Goal: Transaction & Acquisition: Purchase product/service

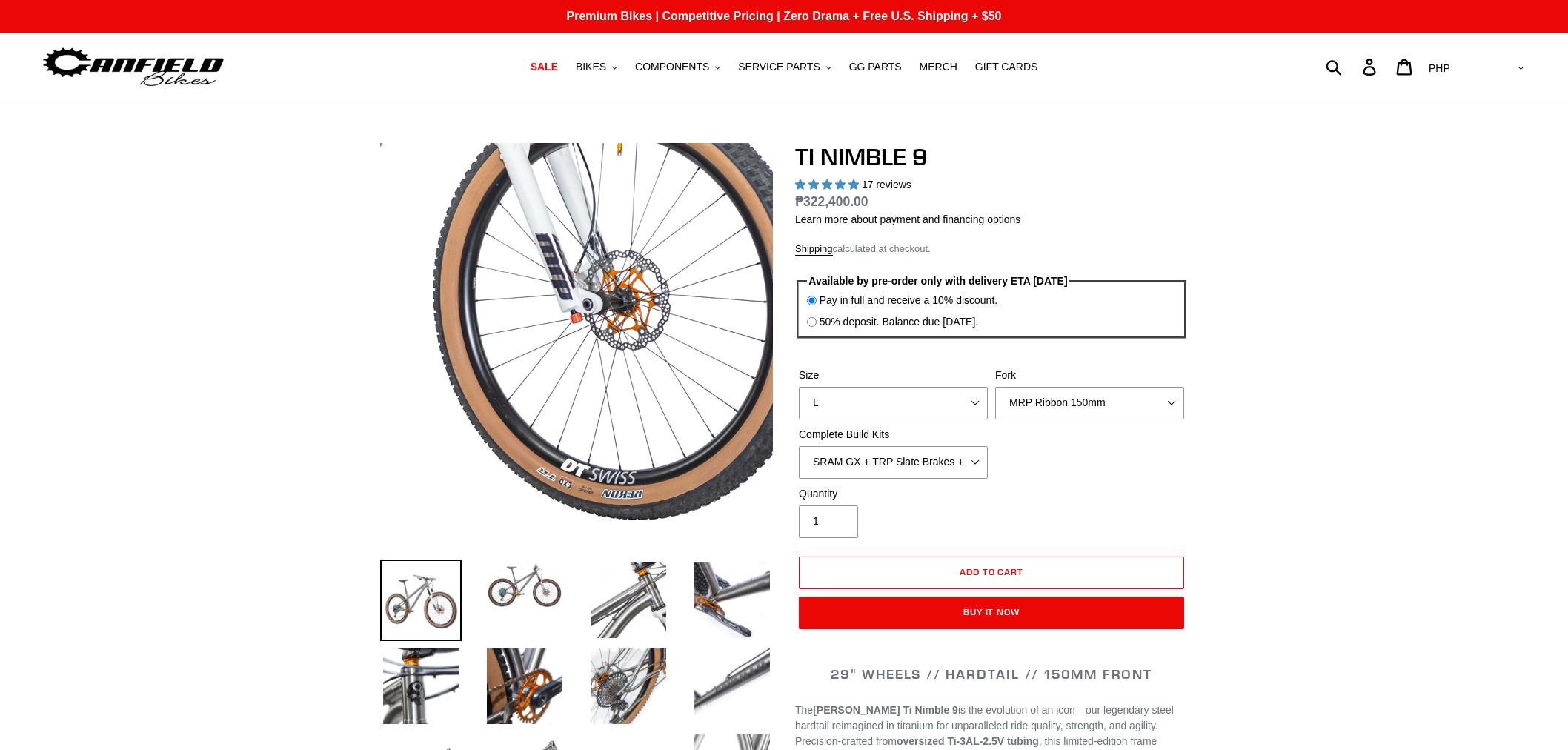
select select "highest-rating"
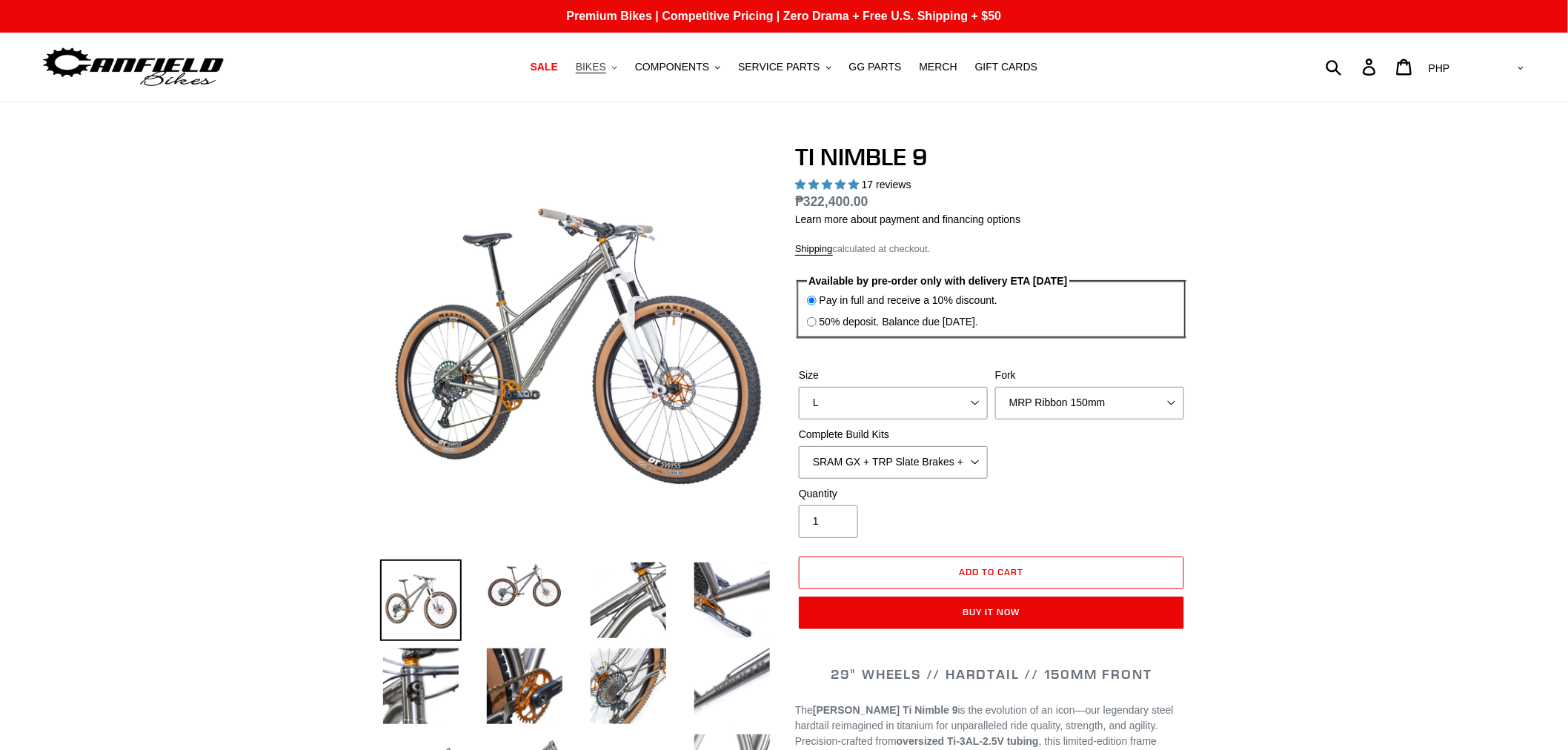
click at [606, 68] on span "BIKES" at bounding box center [590, 67] width 30 height 13
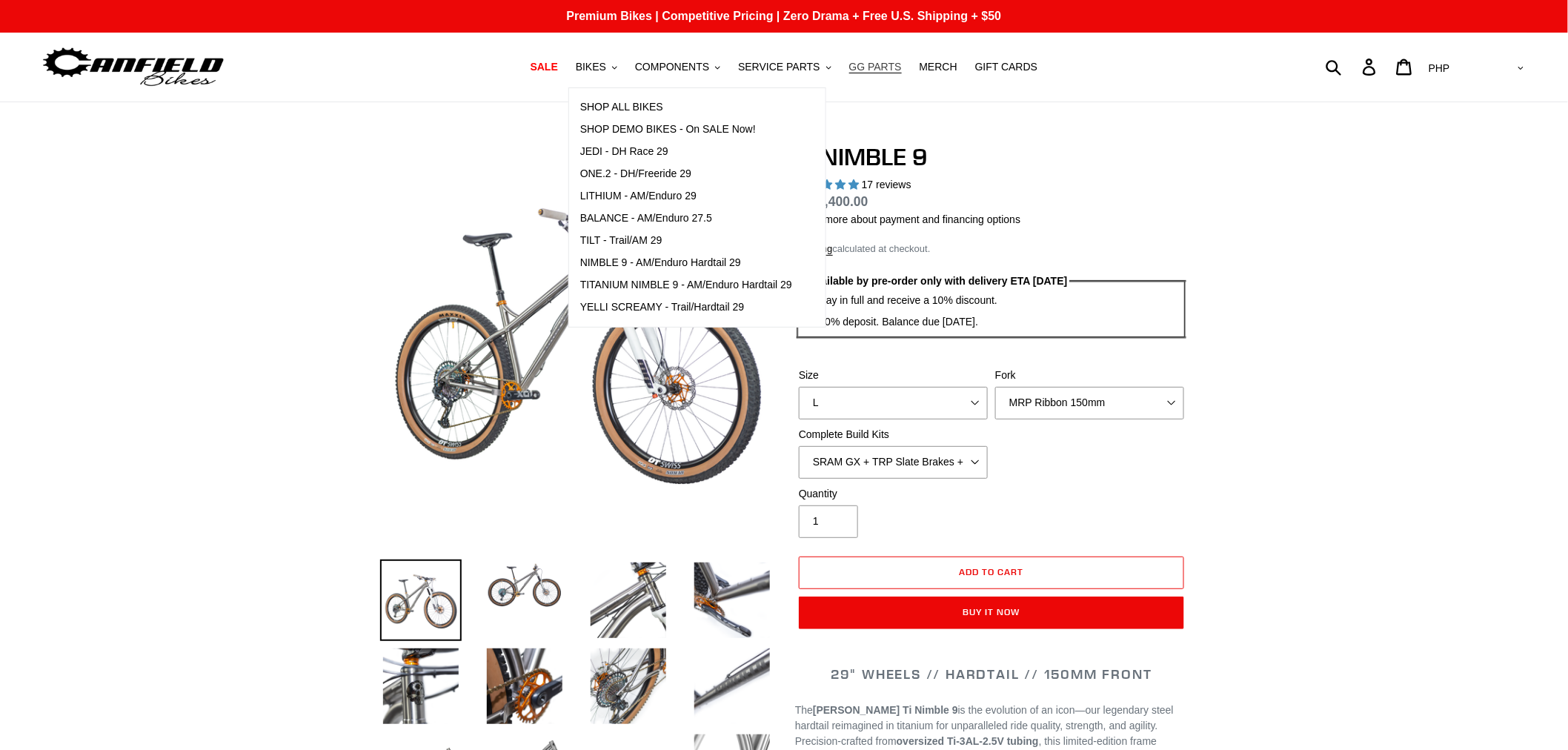
click at [891, 68] on link "GG PARTS" at bounding box center [875, 67] width 68 height 20
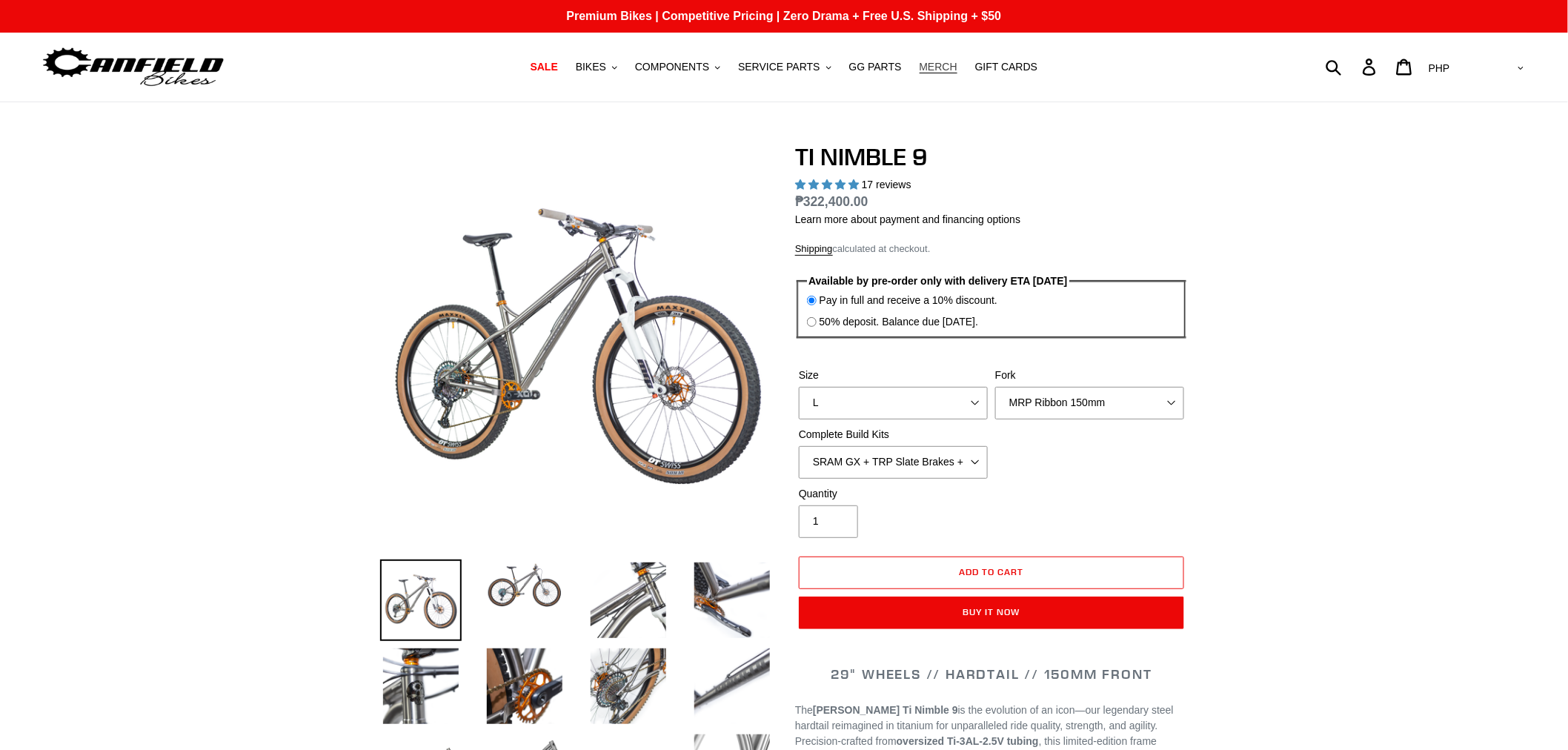
click at [940, 64] on span "MERCH" at bounding box center [939, 67] width 38 height 13
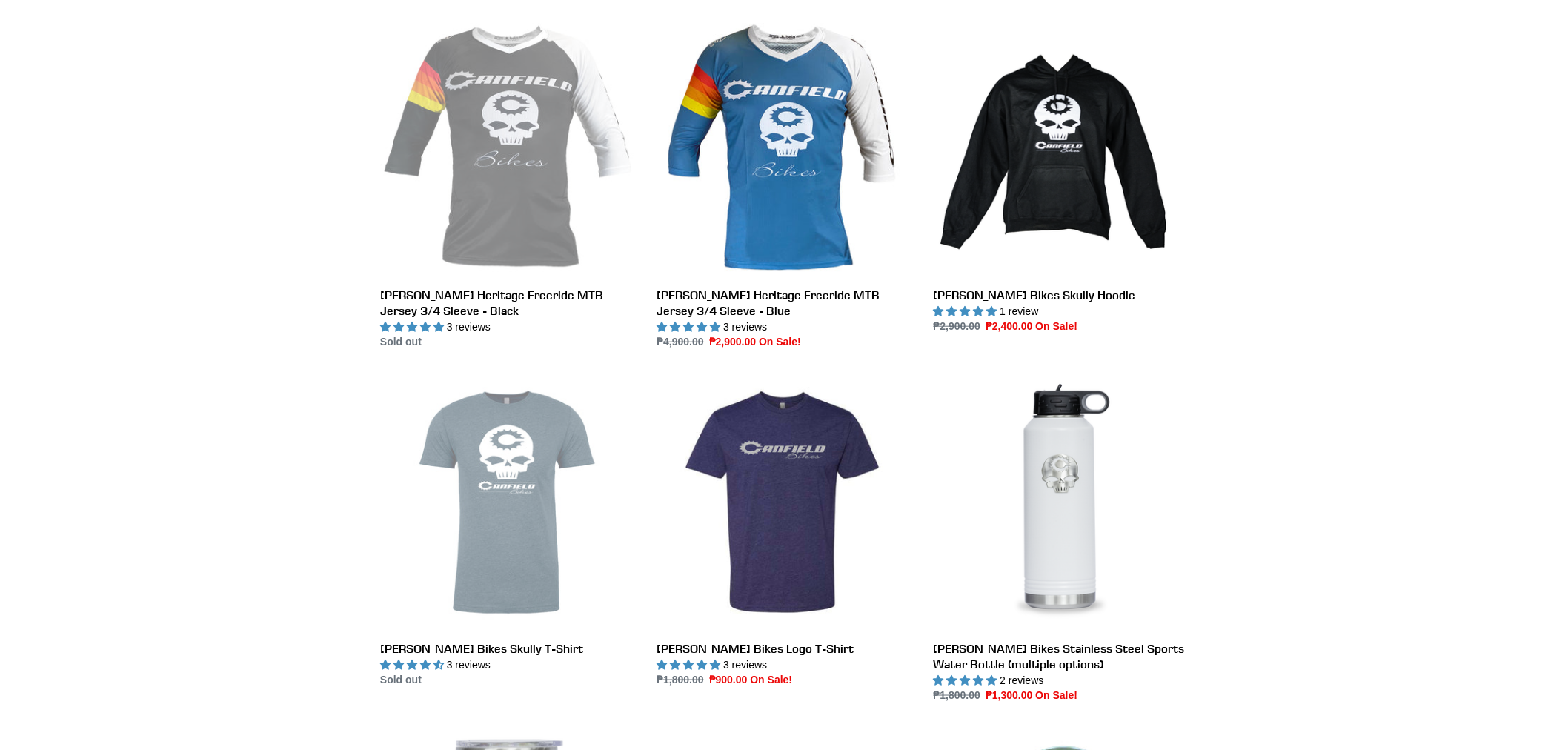
scroll to position [411, 0]
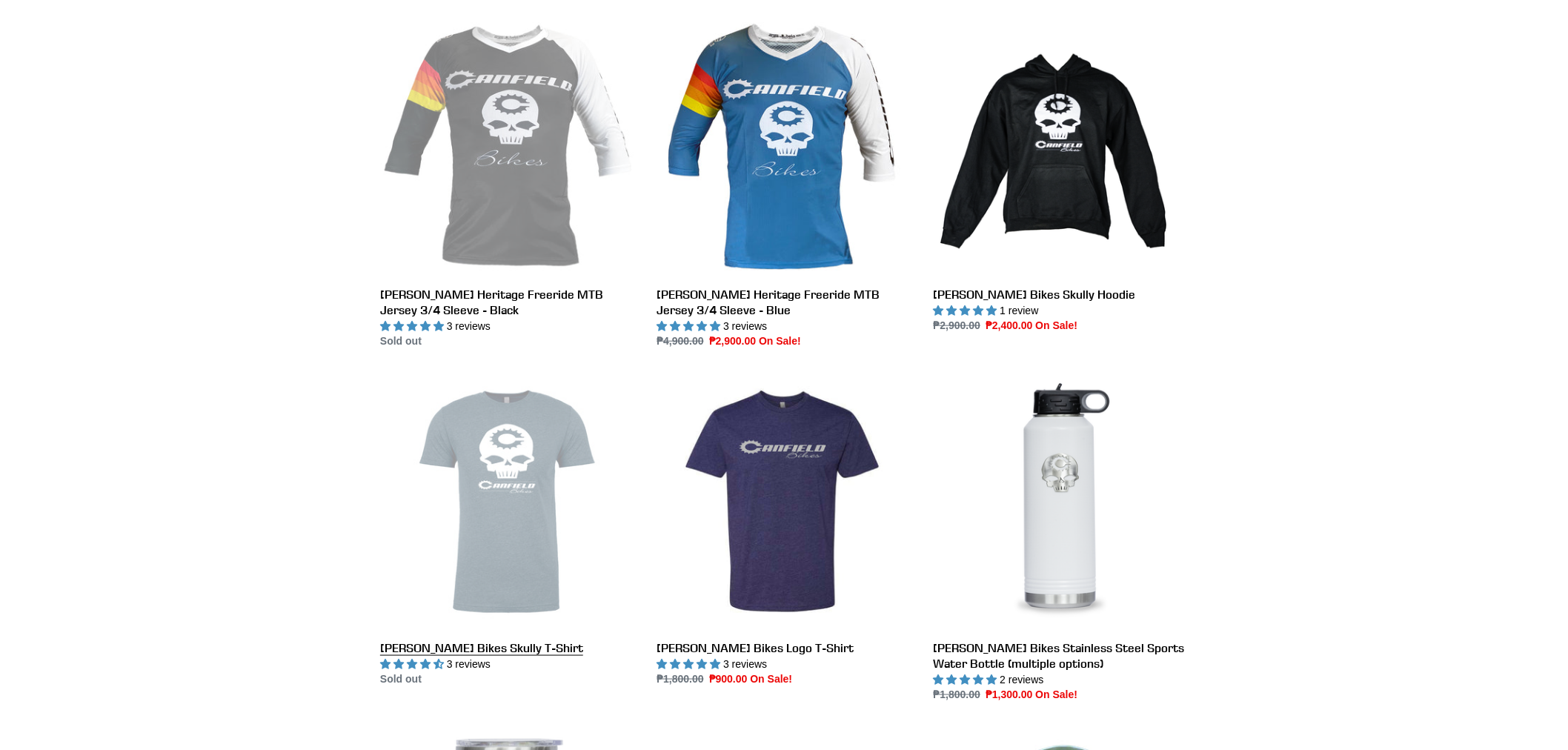
click at [517, 509] on link "[PERSON_NAME] Bikes Skully T-Shirt" at bounding box center [506, 531] width 254 height 312
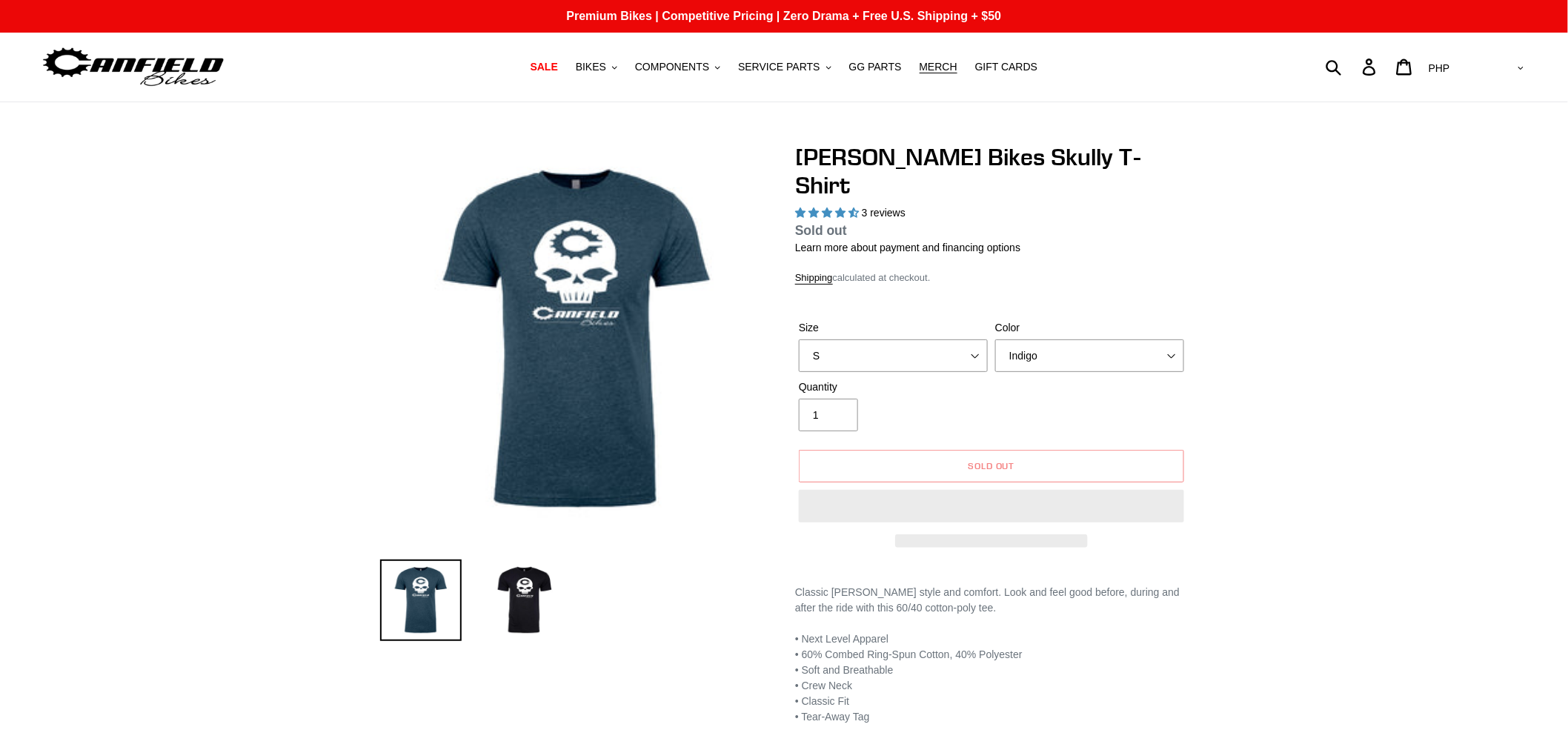
select select "highest-rating"
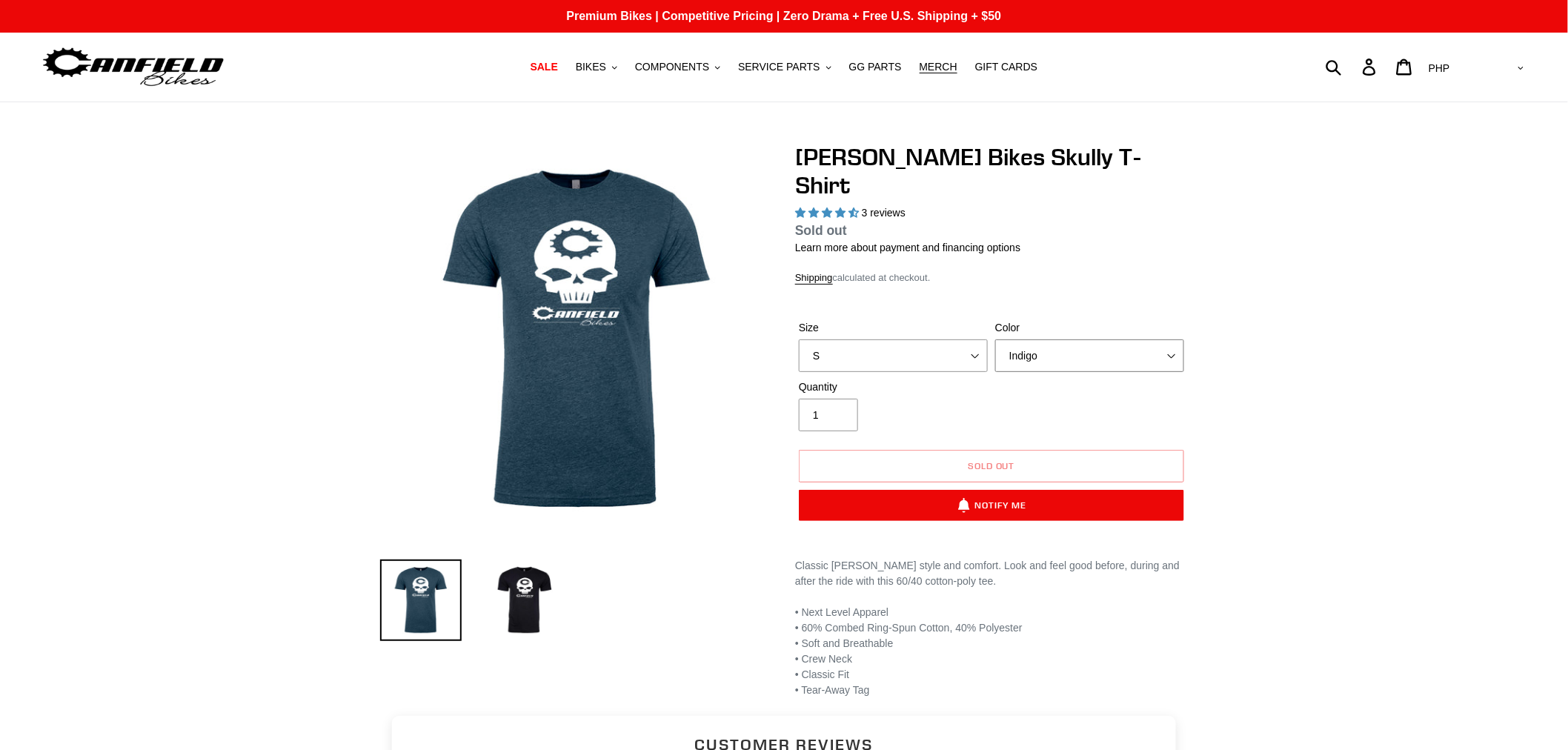
click at [1094, 339] on select "Indigo Black" at bounding box center [1090, 355] width 189 height 33
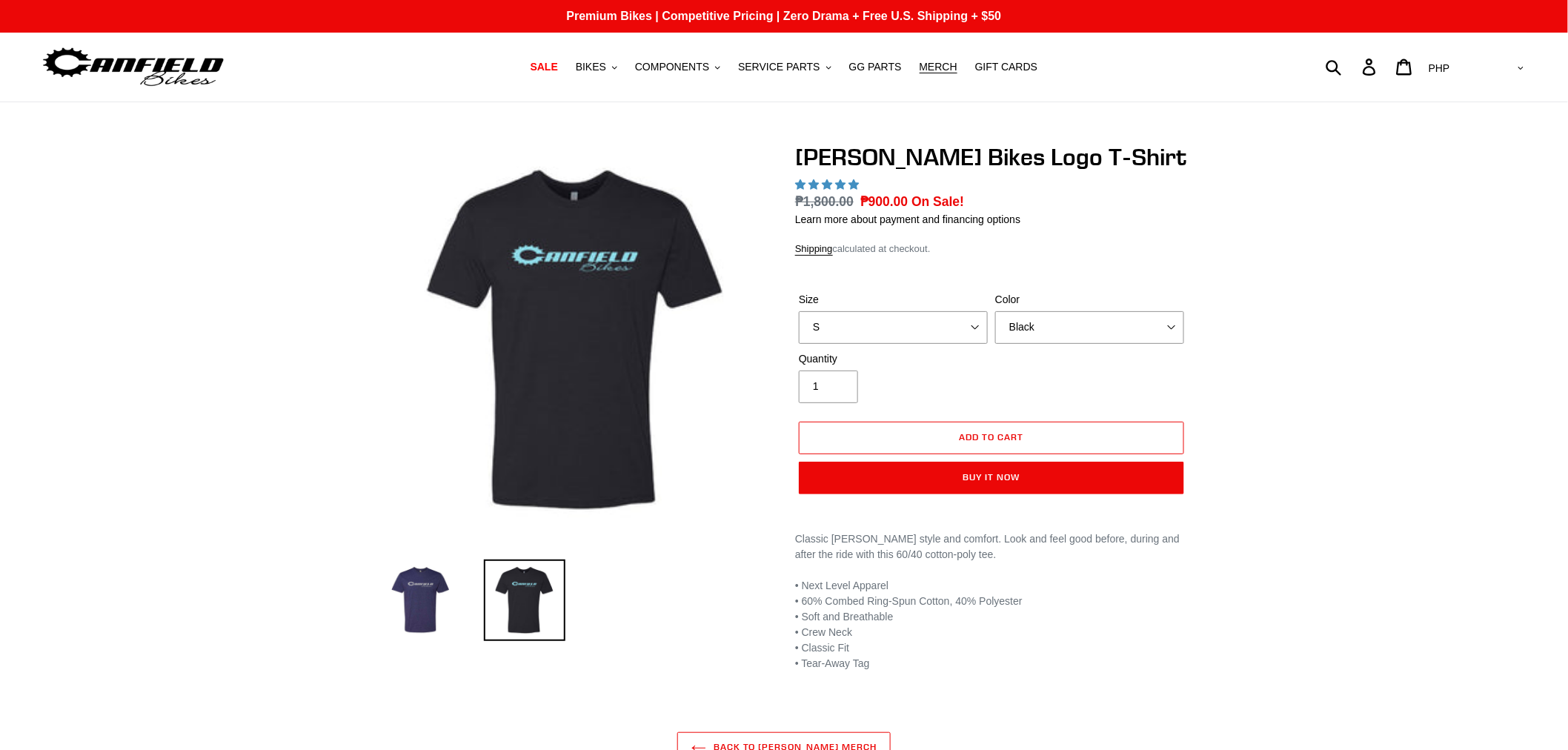
select select "highest-rating"
click at [908, 324] on select "S M L XL" at bounding box center [893, 328] width 189 height 33
click at [798, 311] on select "S M L XL" at bounding box center [893, 328] width 189 height 33
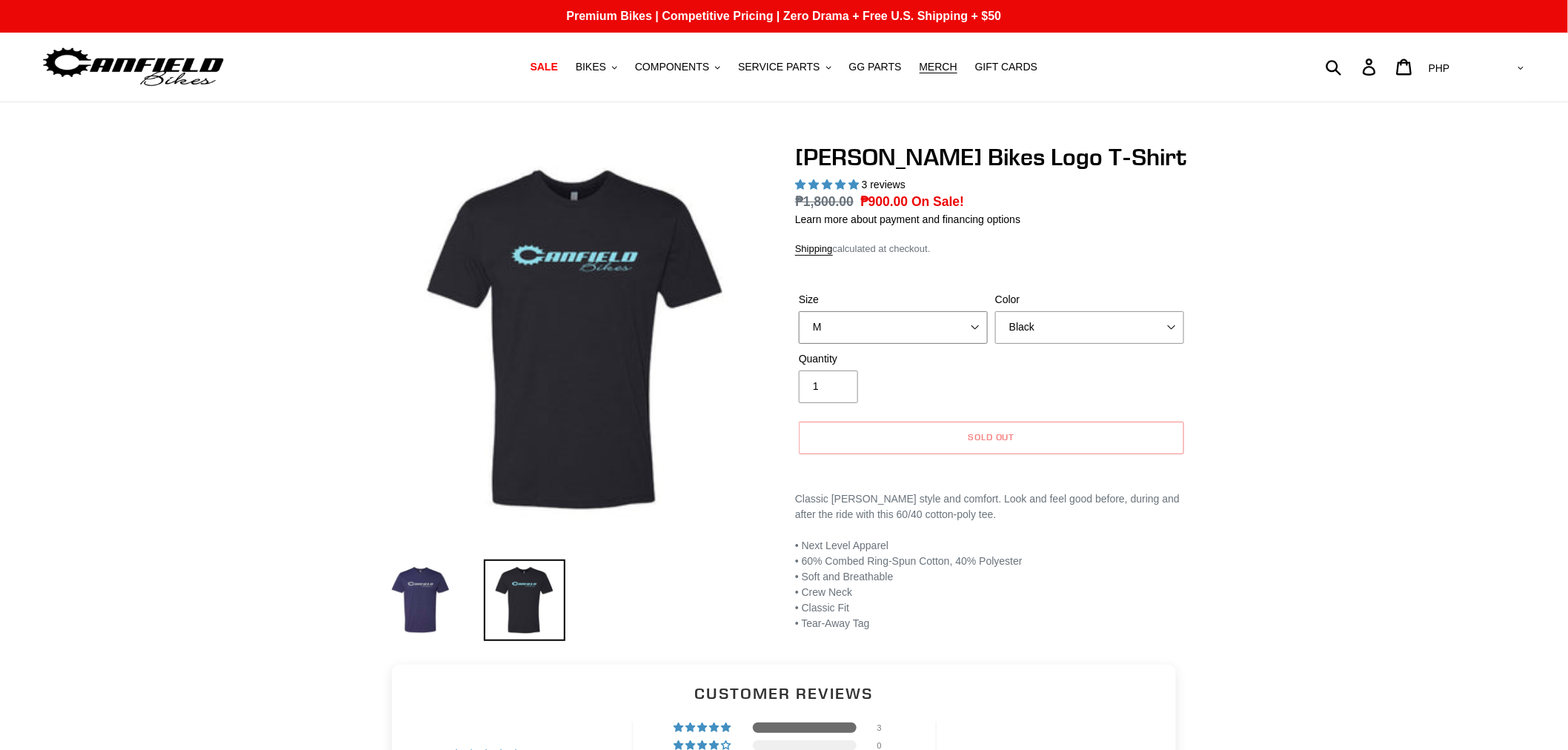
click at [934, 328] on select "S M L XL" at bounding box center [893, 328] width 189 height 33
click at [798, 311] on select "S M L XL" at bounding box center [893, 328] width 189 height 33
click at [929, 314] on select "S M L XL" at bounding box center [893, 328] width 189 height 33
select select "XL"
click at [798, 311] on select "S M L XL" at bounding box center [893, 328] width 189 height 33
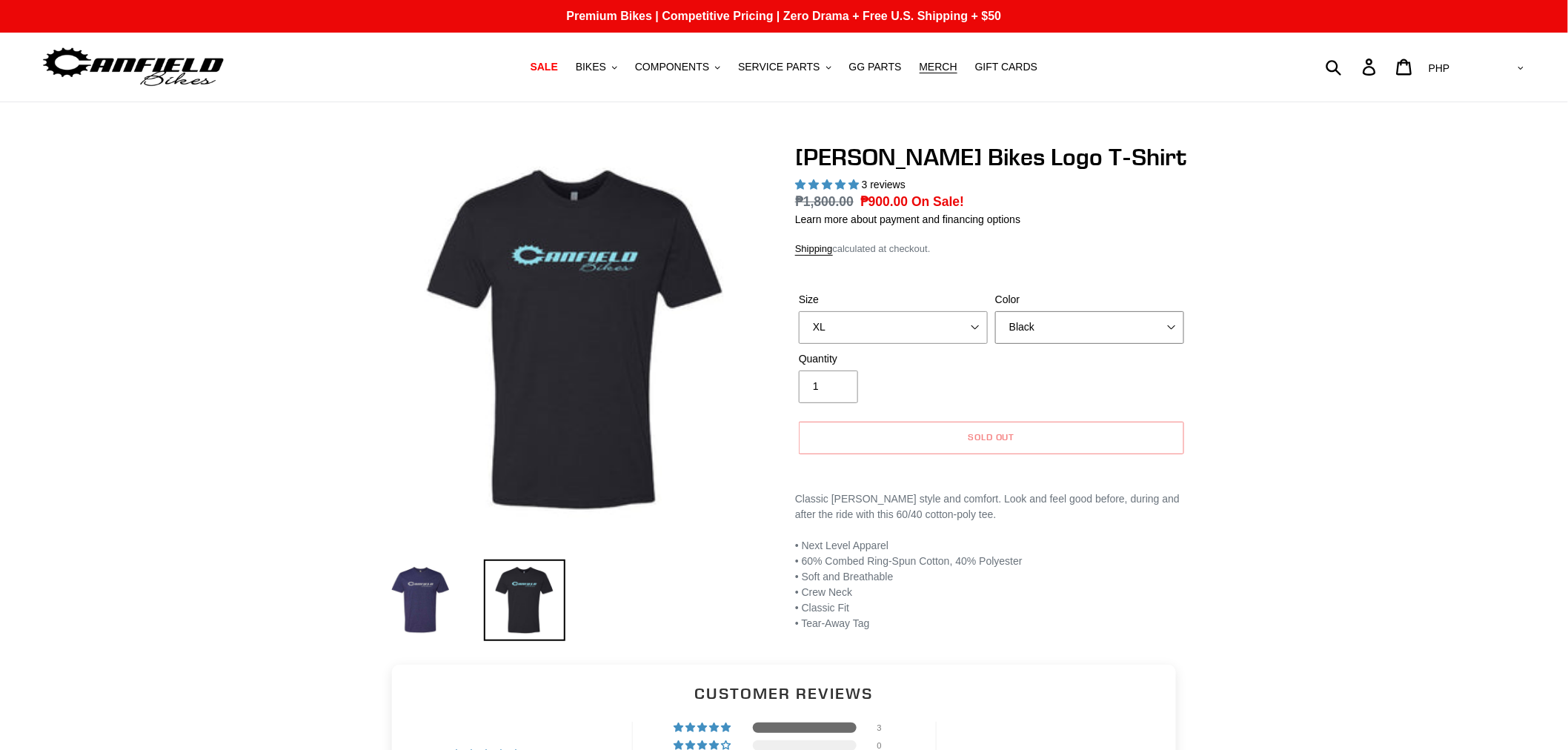
click at [1053, 329] on select "Storm Blue Black" at bounding box center [1090, 328] width 189 height 33
select select "Storm Blue"
click at [995, 311] on select "Storm Blue Black" at bounding box center [1090, 328] width 189 height 33
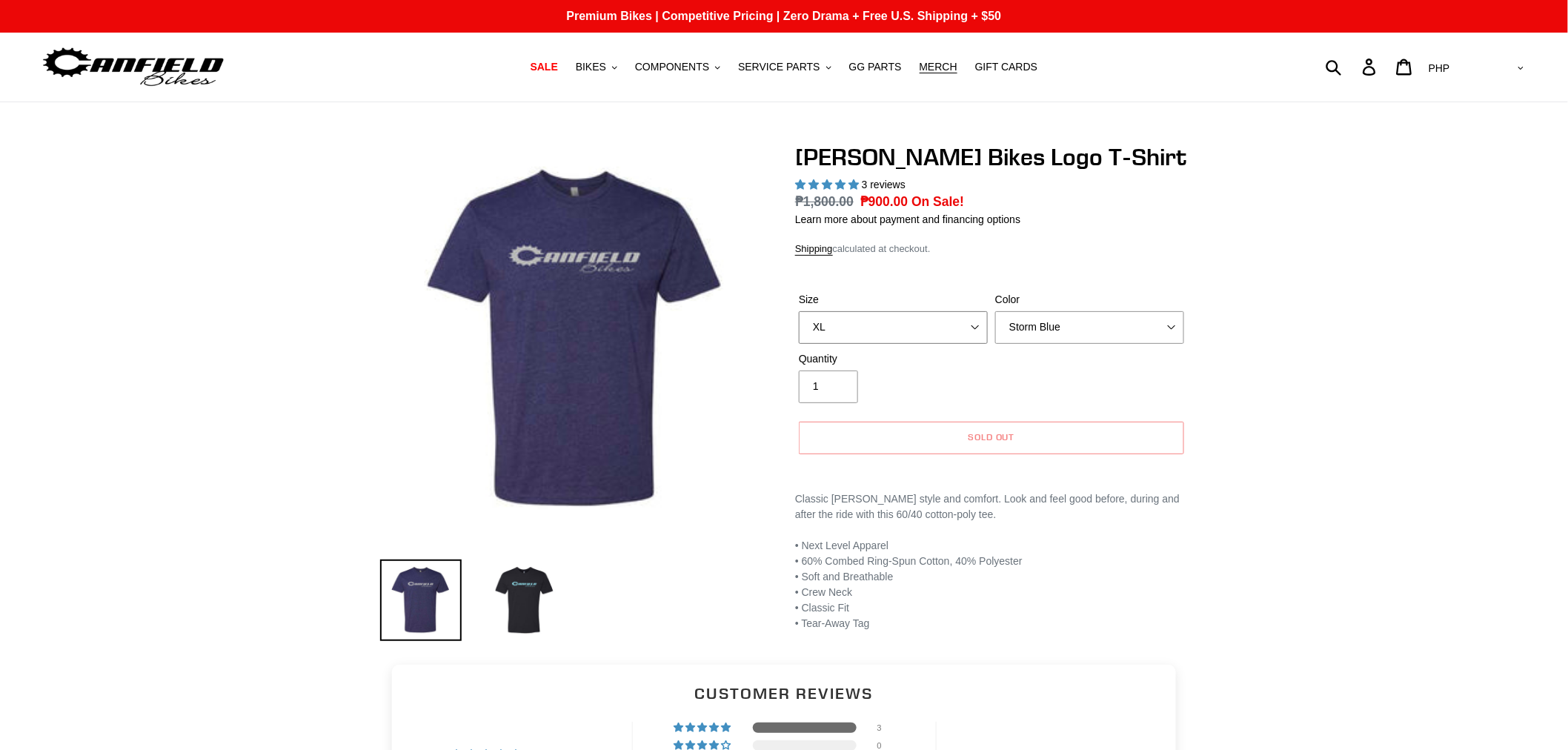
click at [905, 320] on select "S M L XL" at bounding box center [893, 328] width 189 height 33
click at [882, 343] on select "S M L XL" at bounding box center [893, 328] width 189 height 33
click at [894, 324] on select "S M L XL" at bounding box center [893, 328] width 189 height 33
click at [798, 311] on select "S M L XL" at bounding box center [893, 328] width 189 height 33
click at [907, 315] on select "S M L XL" at bounding box center [893, 328] width 189 height 33
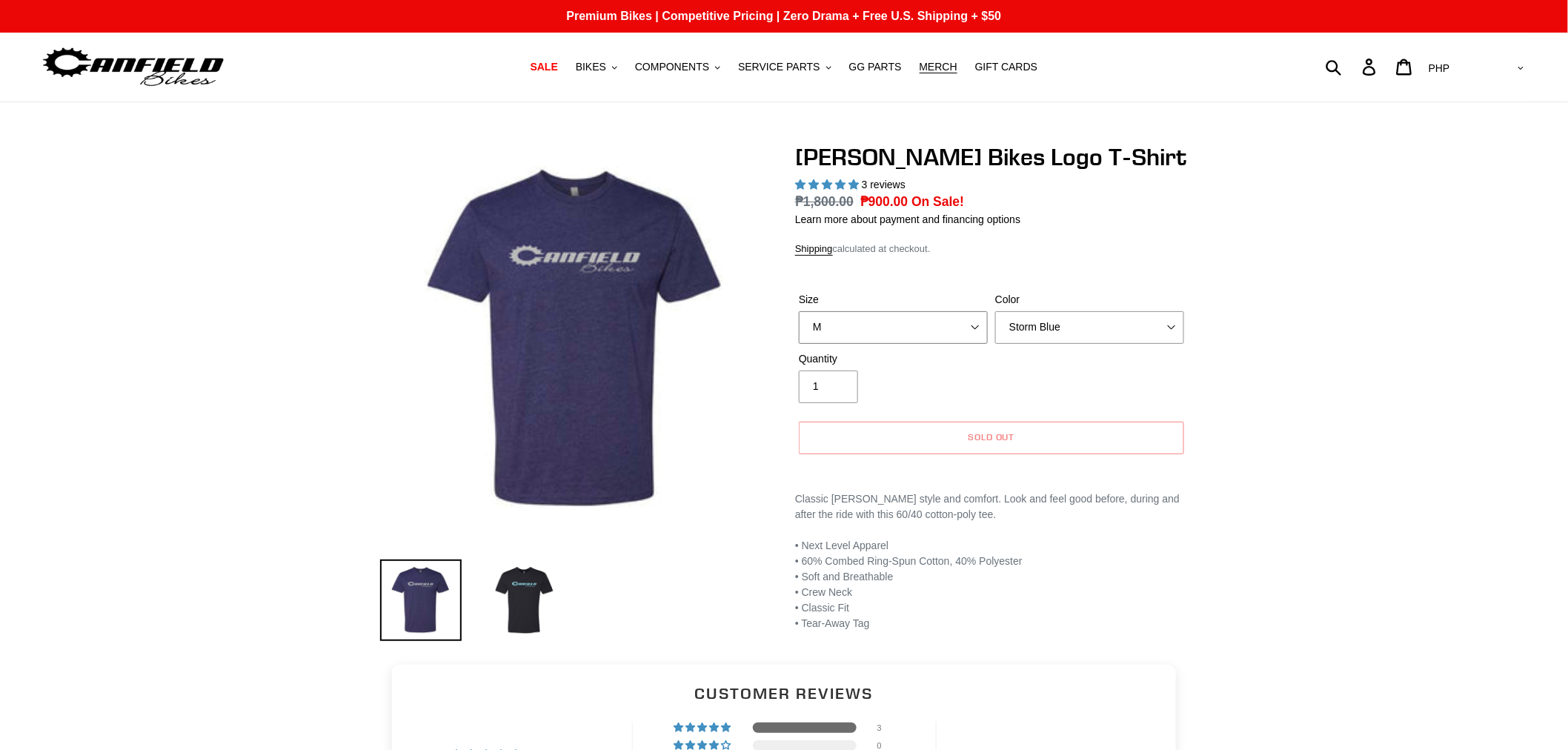
click at [798, 311] on select "S M L XL" at bounding box center [893, 328] width 189 height 33
click at [909, 320] on select "S M L XL" at bounding box center [893, 328] width 189 height 33
click at [798, 311] on select "S M L XL" at bounding box center [893, 328] width 189 height 33
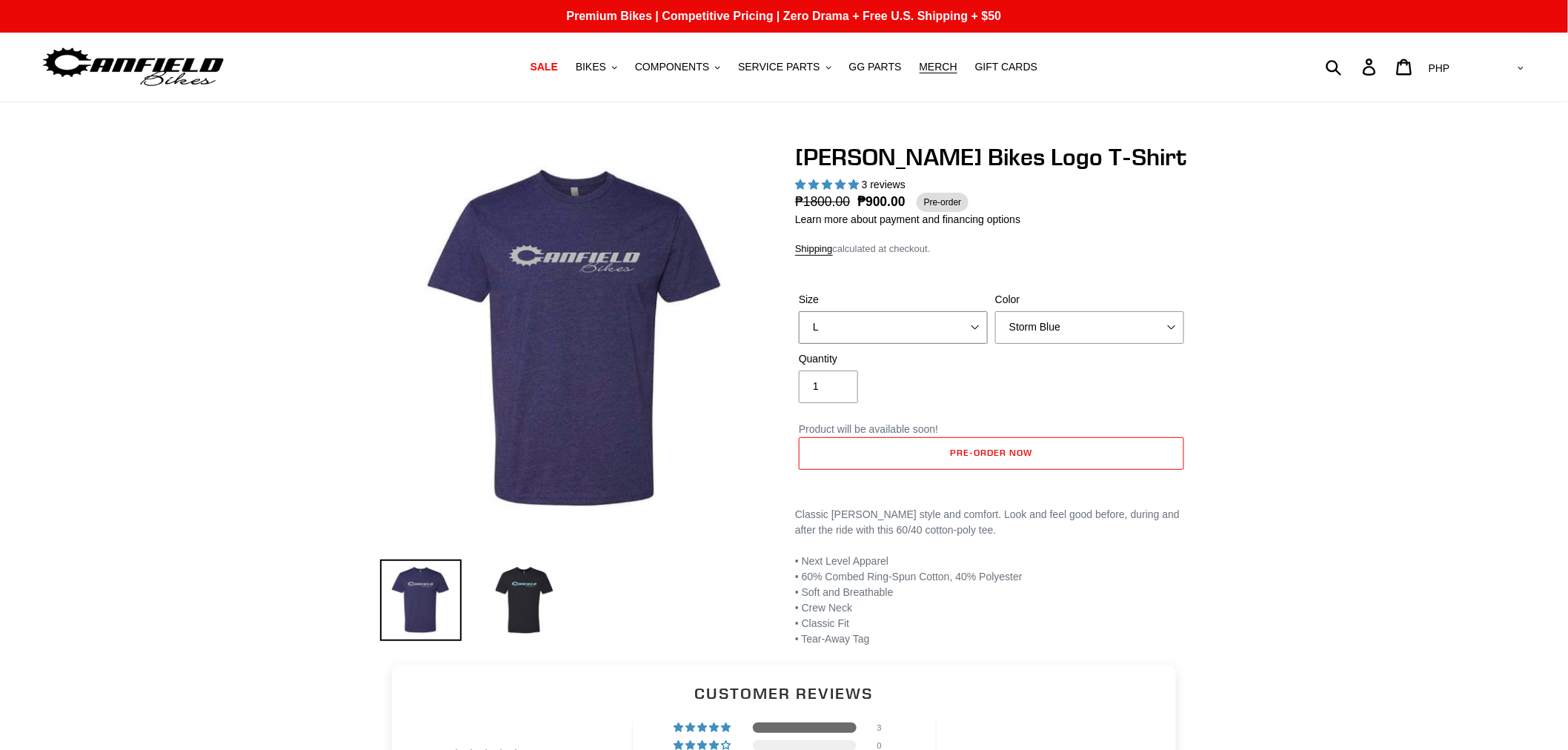
click at [904, 316] on select "S M L XL" at bounding box center [893, 328] width 189 height 33
select select "XL"
click at [798, 311] on select "S M L XL" at bounding box center [893, 328] width 189 height 33
